Goal: Task Accomplishment & Management: Manage account settings

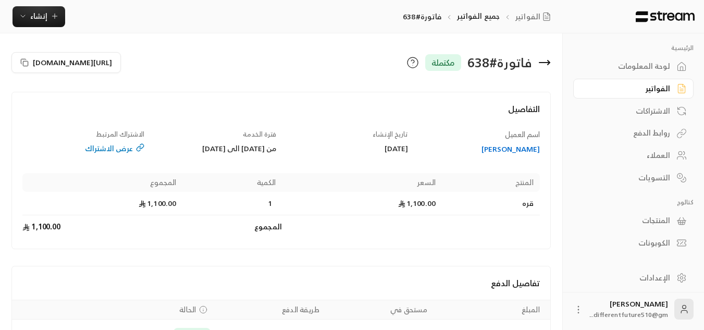
click at [646, 107] on div "الاشتراكات" at bounding box center [628, 111] width 84 height 10
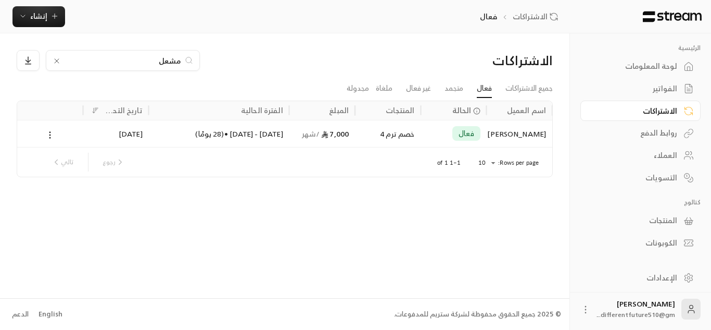
click at [163, 61] on input "مشعل" at bounding box center [123, 60] width 116 height 11
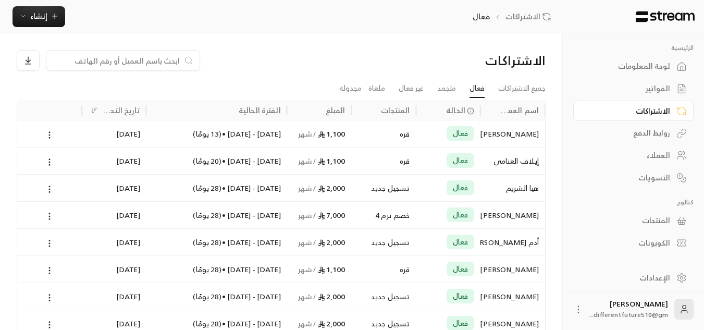
click at [657, 71] on div "لوحة المعلومات" at bounding box center [628, 66] width 84 height 10
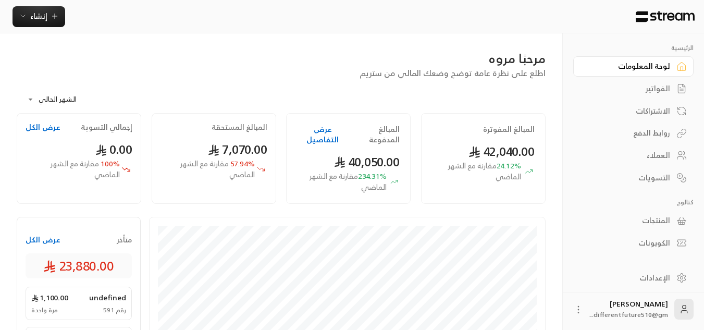
click at [662, 111] on div "الاشتراكات" at bounding box center [628, 111] width 84 height 10
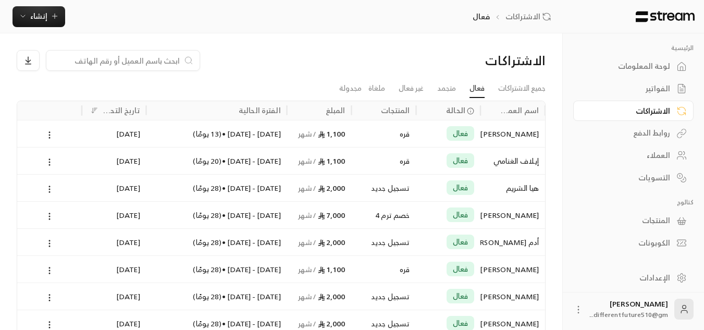
drag, startPoint x: 664, startPoint y: 112, endPoint x: 423, endPoint y: 59, distance: 246.8
click at [423, 59] on div "الاشتراكات" at bounding box center [483, 60] width 124 height 17
click at [527, 90] on link "جميع الاشتراكات" at bounding box center [521, 88] width 47 height 19
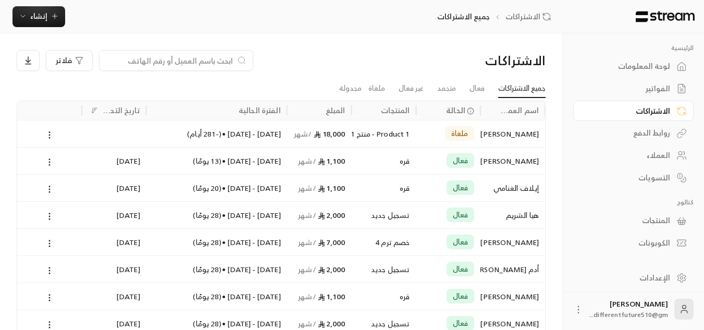
scroll to position [140, 0]
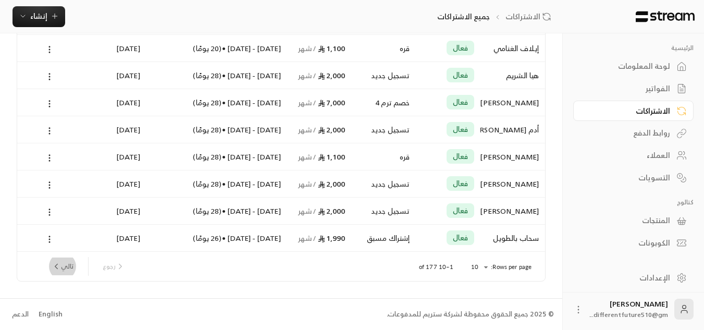
click at [61, 270] on button "تالي" at bounding box center [62, 266] width 30 height 18
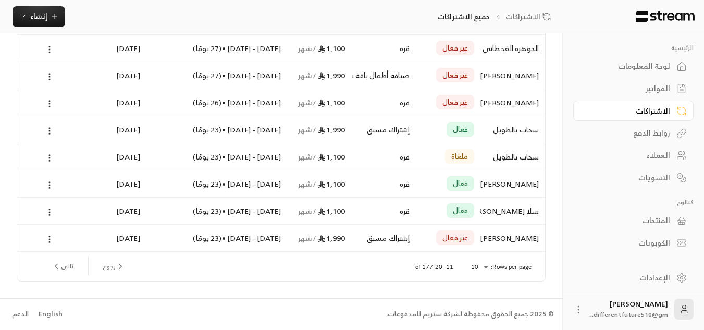
scroll to position [0, 0]
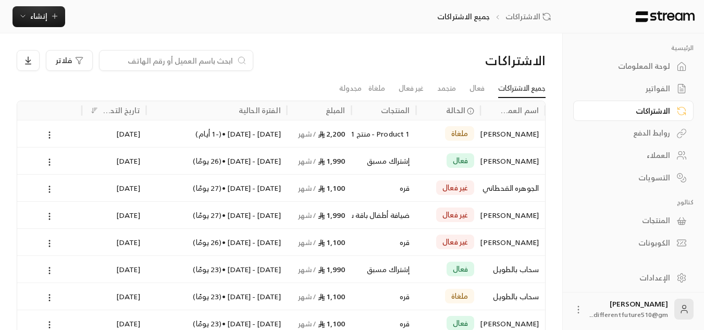
click at [214, 61] on input at bounding box center [169, 60] width 127 height 11
click at [663, 150] on div "العملاء" at bounding box center [628, 155] width 84 height 10
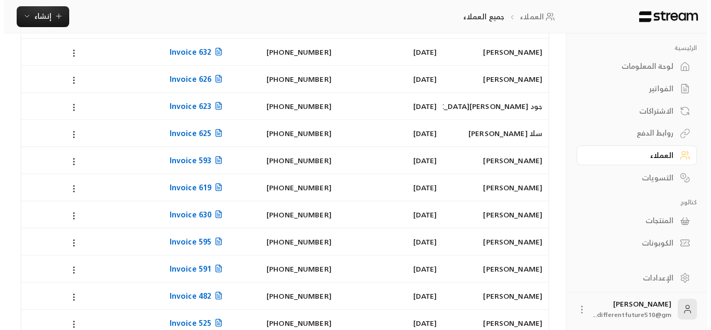
scroll to position [167, 0]
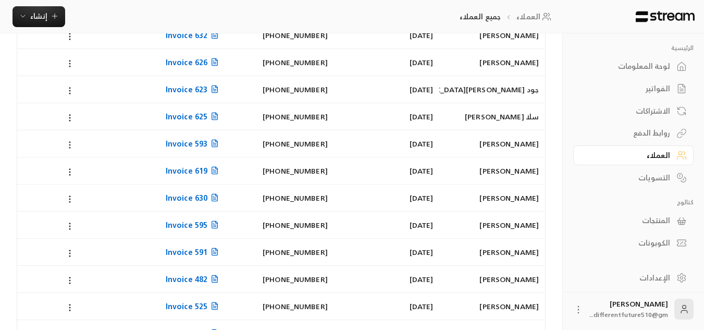
click at [71, 143] on icon at bounding box center [69, 144] width 9 height 9
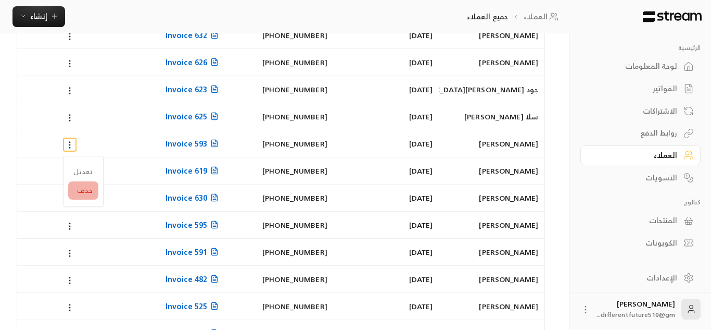
click at [86, 190] on li "حذف" at bounding box center [83, 190] width 30 height 19
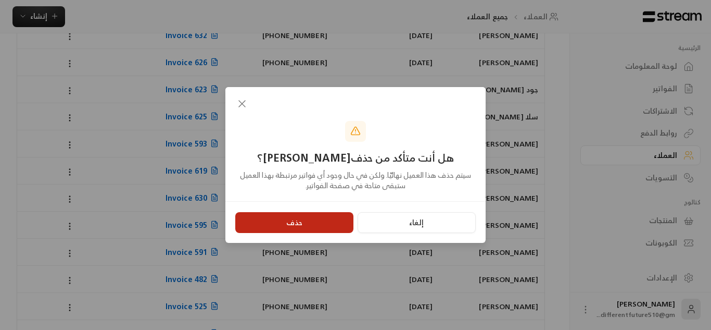
click at [330, 218] on button "حذف" at bounding box center [294, 222] width 118 height 21
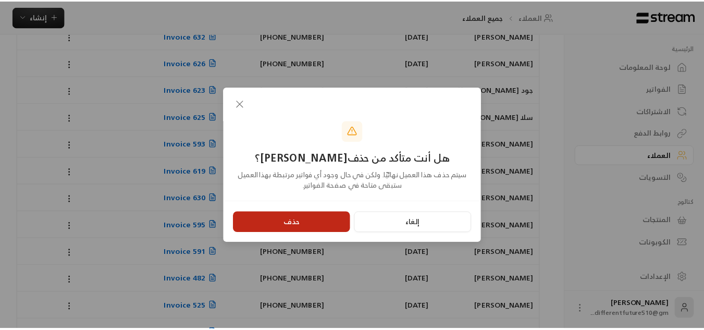
scroll to position [0, 0]
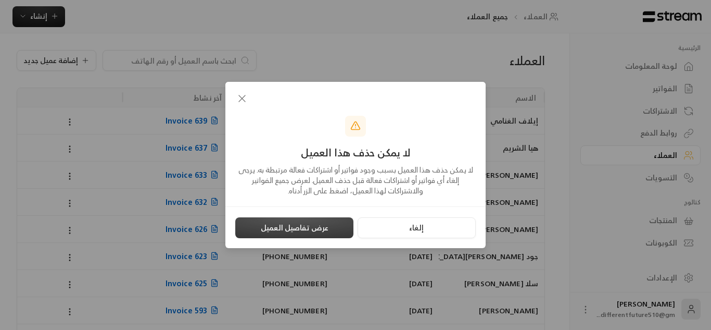
click at [330, 218] on button "عرض تفاصيل العميل" at bounding box center [294, 227] width 118 height 21
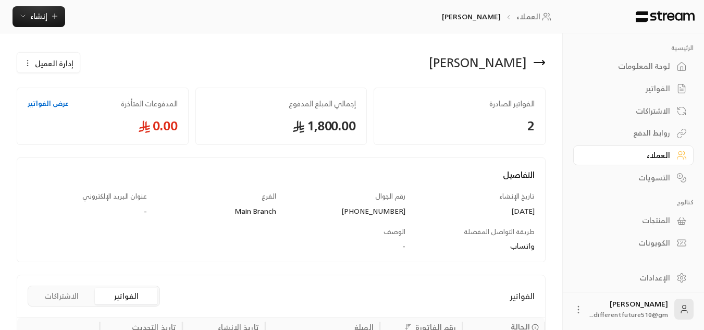
click at [29, 59] on icon "button" at bounding box center [27, 63] width 8 height 8
click at [79, 110] on span "حذف" at bounding box center [76, 114] width 16 height 8
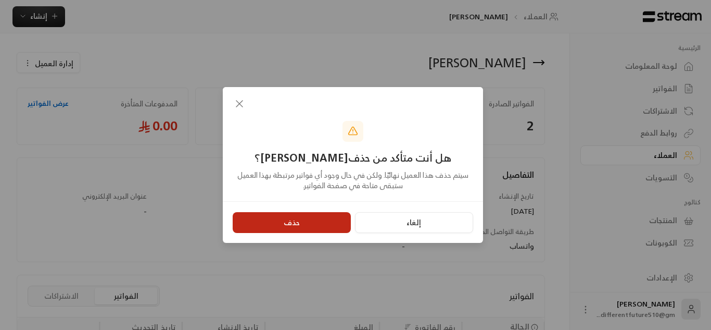
click at [266, 215] on button "حذف" at bounding box center [292, 222] width 118 height 21
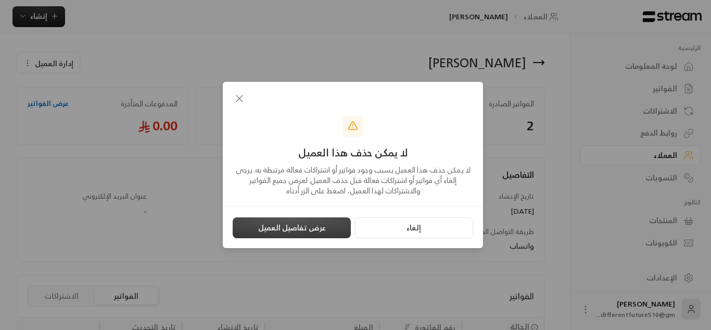
click at [280, 231] on button "عرض تفاصيل العميل" at bounding box center [292, 227] width 118 height 21
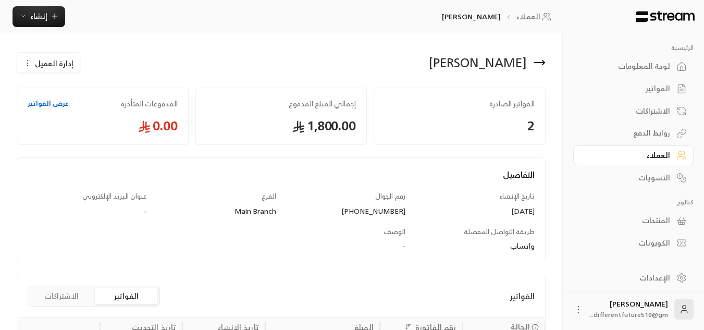
click at [652, 146] on link "العملاء" at bounding box center [633, 155] width 120 height 20
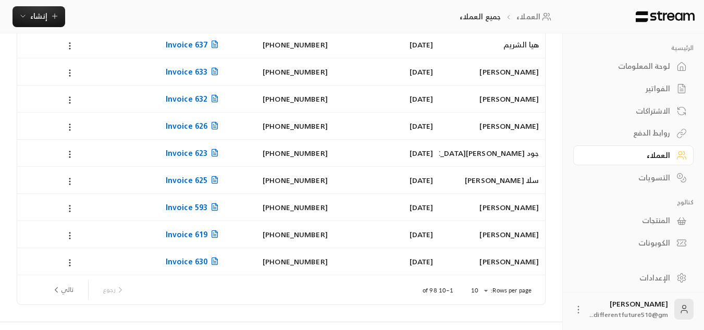
scroll to position [104, 0]
click at [64, 290] on button "تالي" at bounding box center [62, 289] width 30 height 18
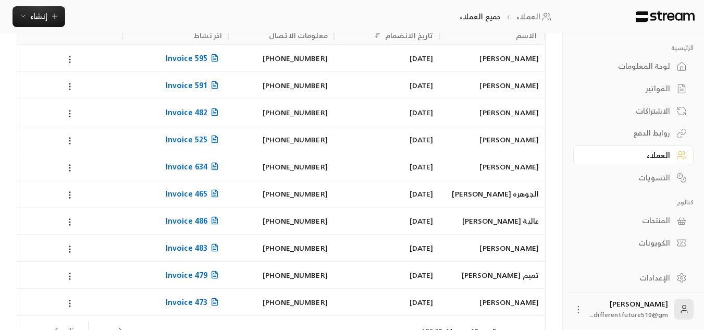
scroll to position [83, 0]
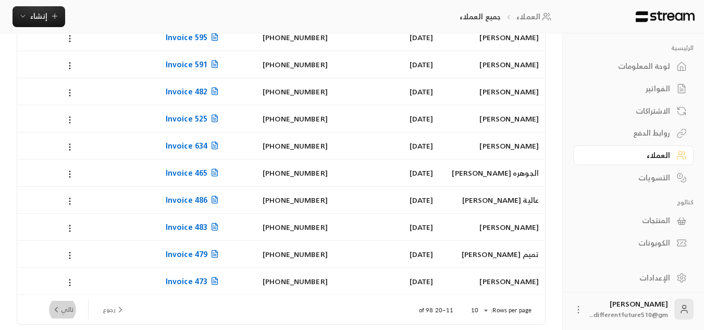
click at [56, 311] on icon "next page" at bounding box center [56, 309] width 9 height 9
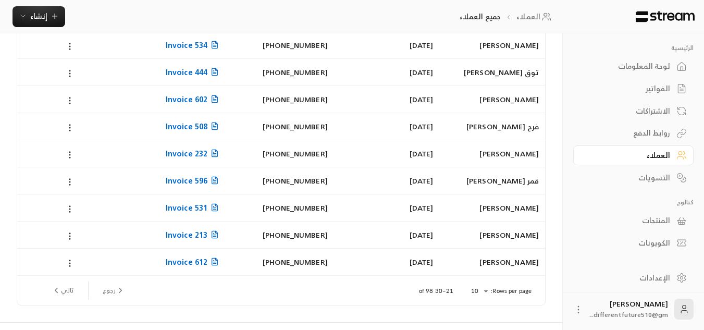
scroll to position [104, 0]
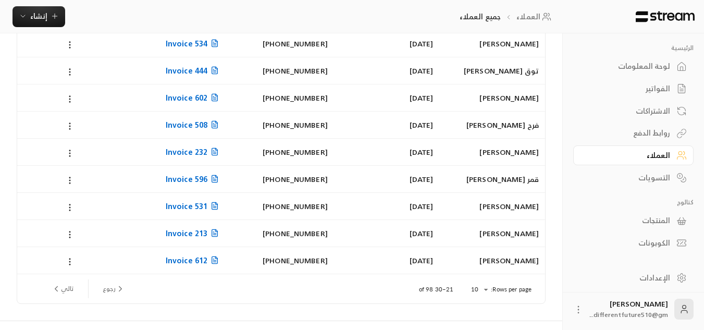
click at [61, 289] on button "تالي" at bounding box center [62, 289] width 30 height 18
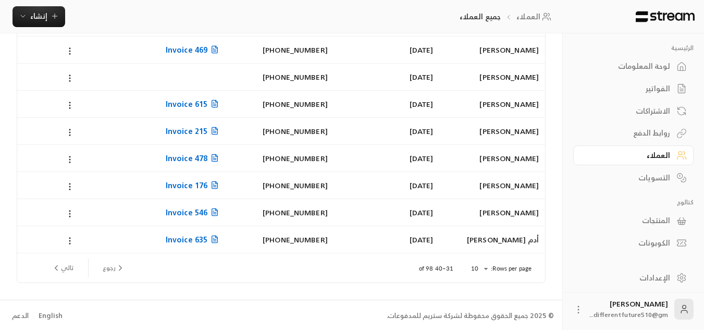
click at [66, 268] on button "تالي" at bounding box center [62, 268] width 30 height 18
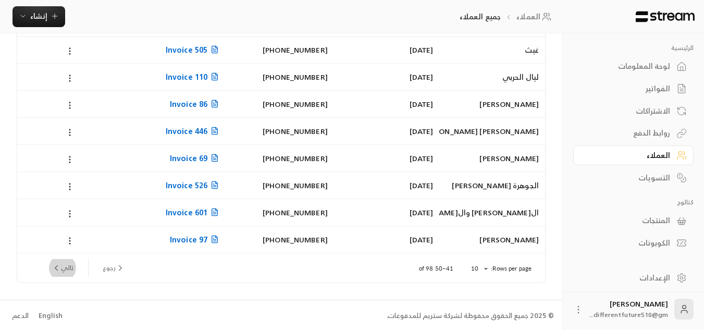
click at [66, 268] on button "تالي" at bounding box center [62, 268] width 30 height 18
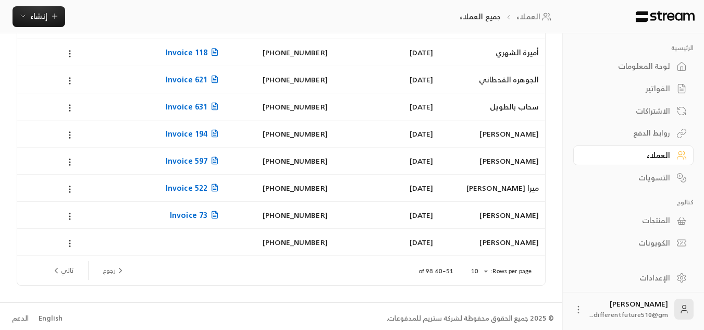
scroll to position [127, 0]
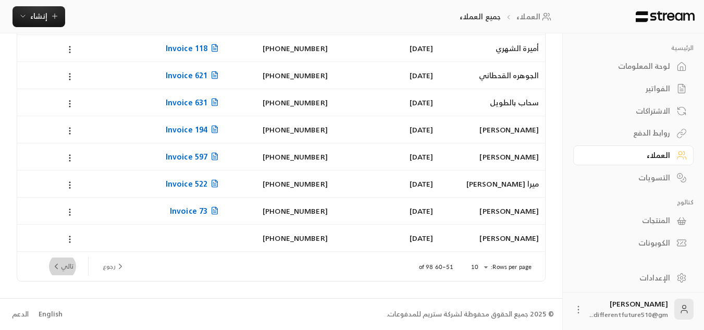
click at [60, 263] on icon "next page" at bounding box center [56, 265] width 9 height 9
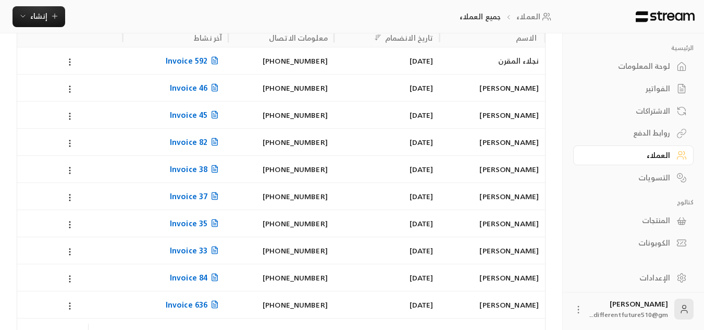
scroll to position [62, 0]
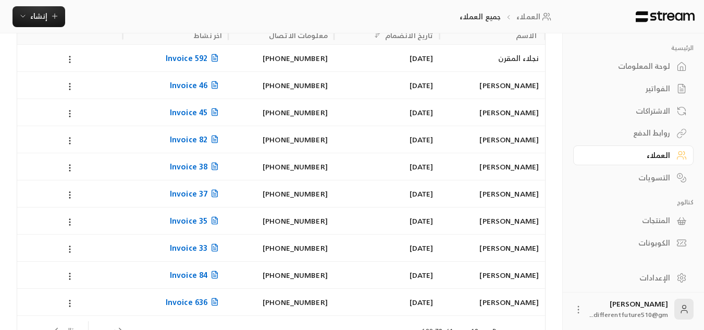
click at [643, 86] on div "الفواتير" at bounding box center [628, 88] width 84 height 10
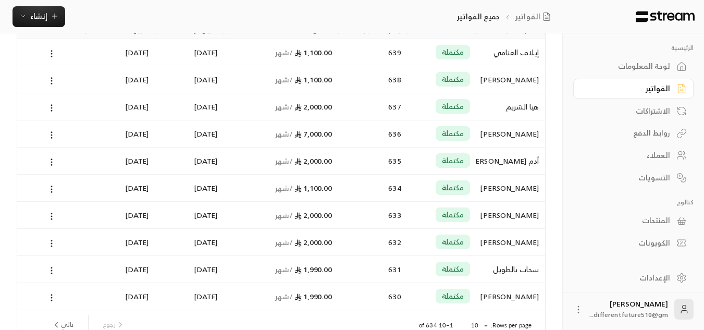
scroll to position [104, 0]
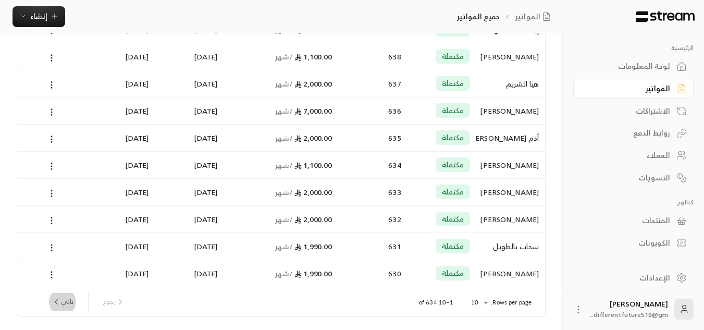
click at [69, 299] on button "تالي" at bounding box center [62, 302] width 30 height 18
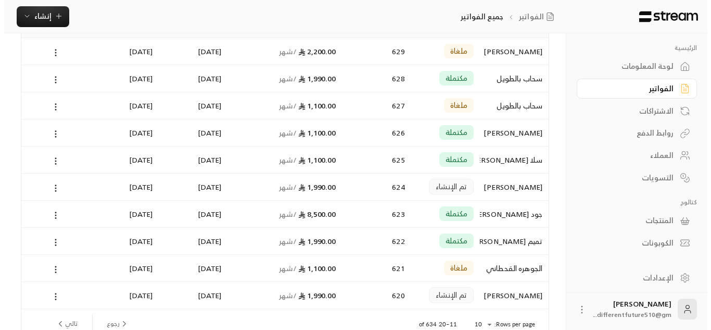
scroll to position [83, 0]
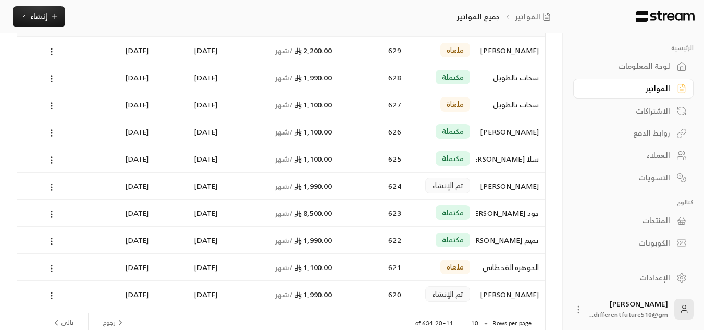
click at [50, 183] on icon at bounding box center [51, 186] width 9 height 9
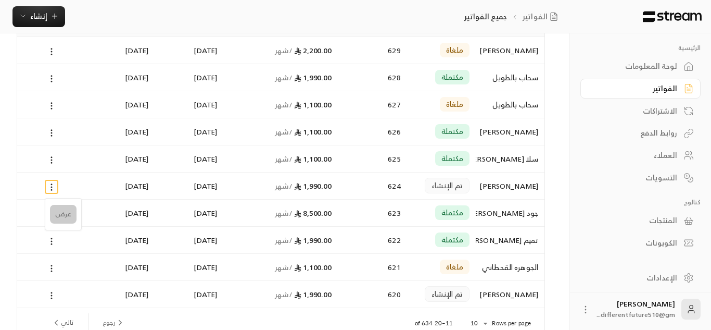
click at [64, 214] on li "عرض" at bounding box center [63, 214] width 27 height 19
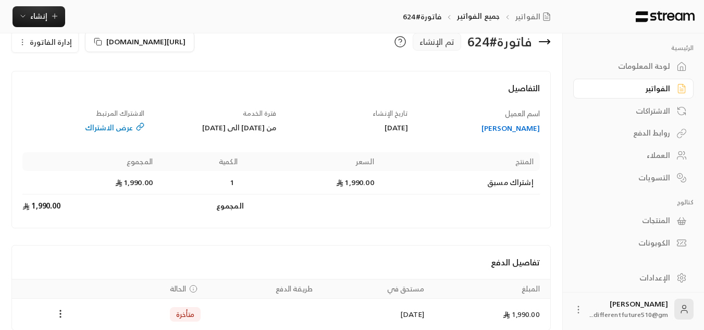
scroll to position [70, 0]
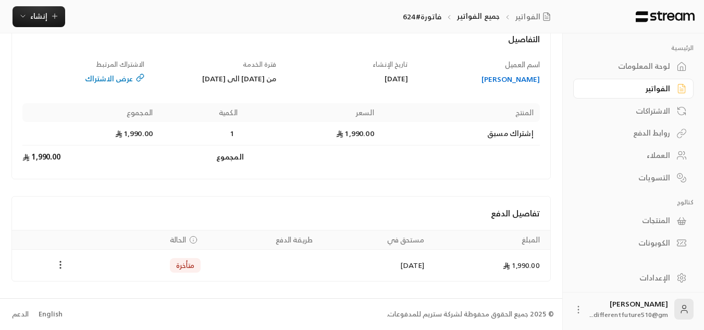
click at [60, 265] on circle "Payments" at bounding box center [60, 264] width 1 height 1
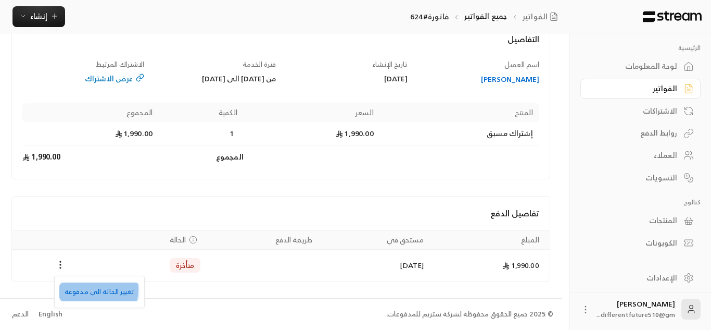
click at [81, 289] on li "تغيير الحالة الى مدفوعة" at bounding box center [99, 291] width 80 height 19
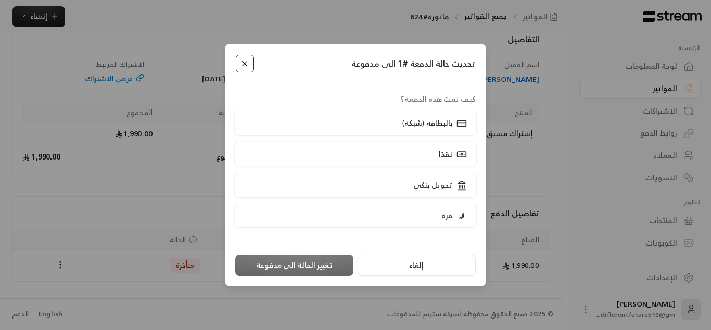
click at [244, 64] on button "Close" at bounding box center [245, 64] width 18 height 18
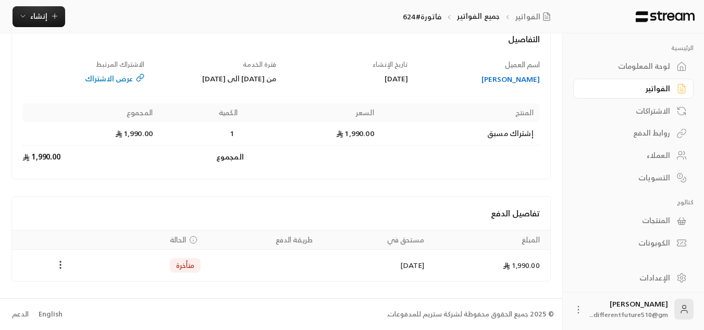
click at [121, 81] on div "عرض الاشتراك" at bounding box center [83, 78] width 122 height 10
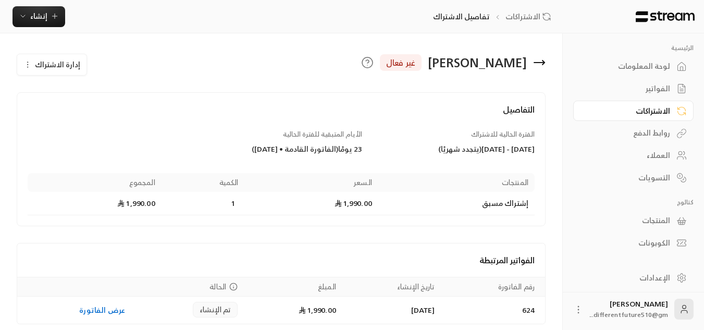
click at [29, 59] on button "إدارة الاشتراك" at bounding box center [51, 64] width 69 height 21
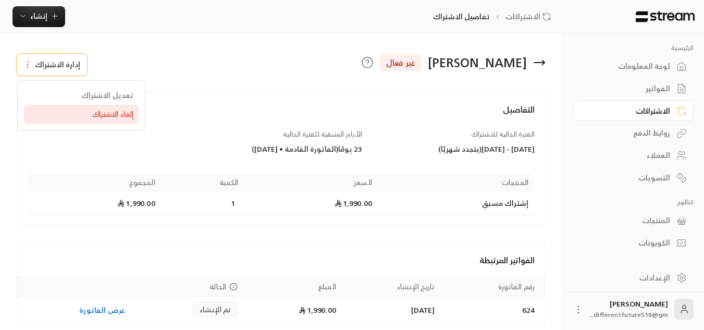
click at [73, 120] on link "إلغاء الاشتراك" at bounding box center [81, 114] width 115 height 19
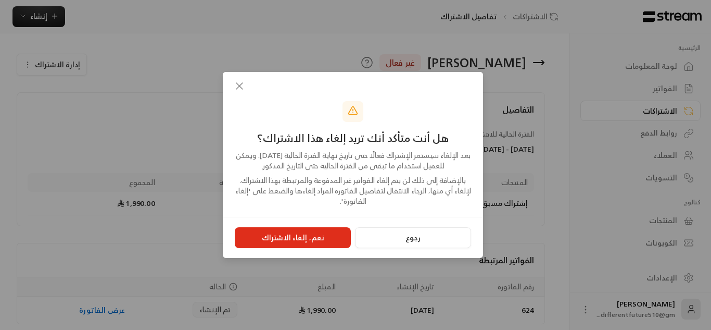
click at [279, 242] on button "نعم، إلغاء الاشتراك" at bounding box center [293, 237] width 116 height 21
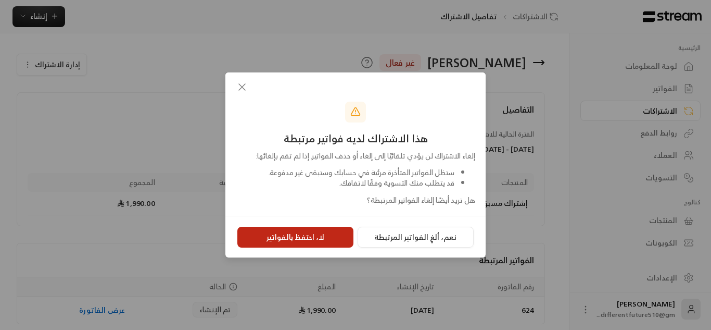
click at [309, 240] on button "لا، احتفظ بالفواتير" at bounding box center [295, 237] width 116 height 21
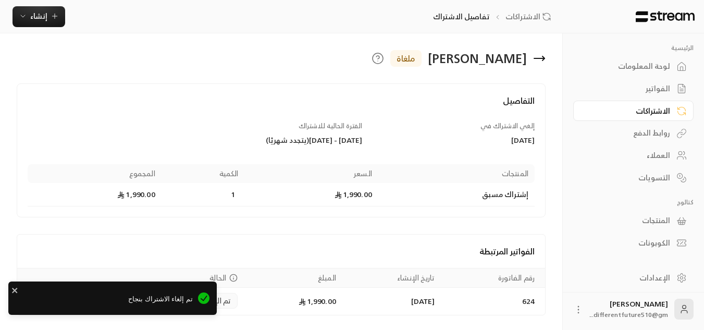
click at [633, 77] on div "الفواتير" at bounding box center [633, 88] width 120 height 22
click at [635, 70] on div "لوحة المعلومات" at bounding box center [628, 66] width 84 height 10
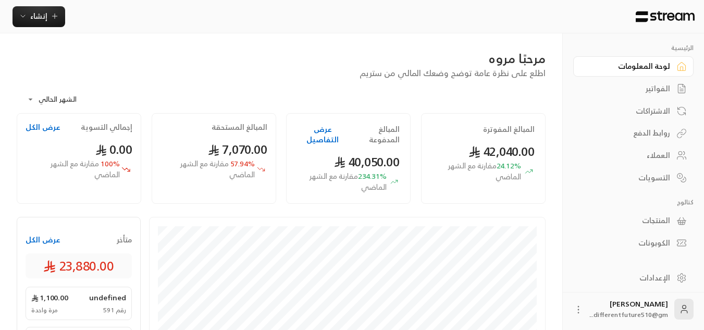
click at [645, 89] on div "الفواتير" at bounding box center [628, 88] width 84 height 10
